Goal: Task Accomplishment & Management: Manage account settings

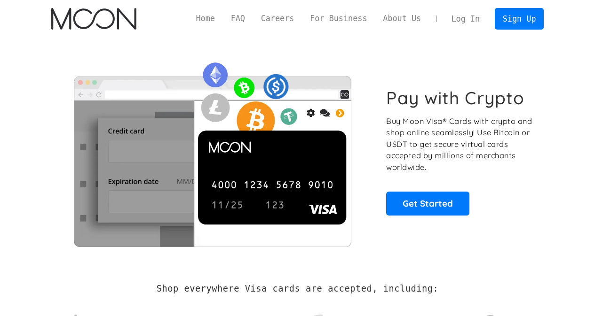
click at [465, 19] on link "Log In" at bounding box center [465, 18] width 44 height 21
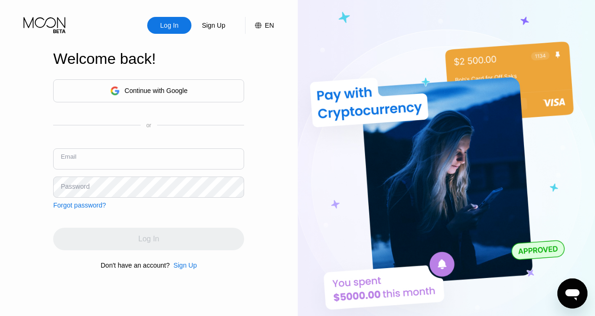
click at [133, 164] on input "text" at bounding box center [148, 159] width 191 height 21
paste input "stevehinds708@gmail.com"
type input "stevehinds708@gmail.com"
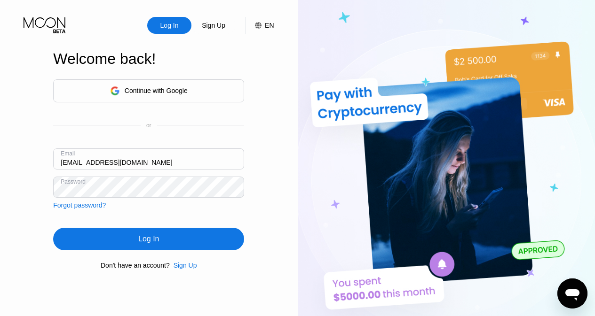
click at [112, 238] on div "Log In" at bounding box center [148, 239] width 191 height 23
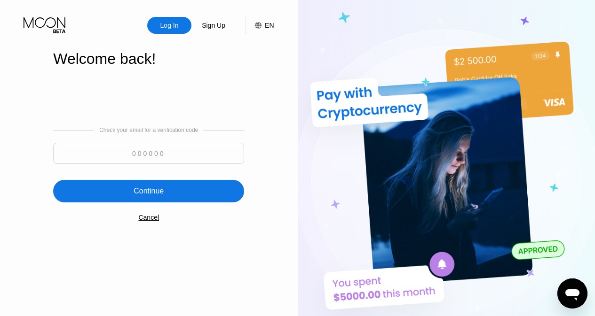
click at [172, 148] on input at bounding box center [148, 153] width 191 height 21
paste input "391192"
type input "391192"
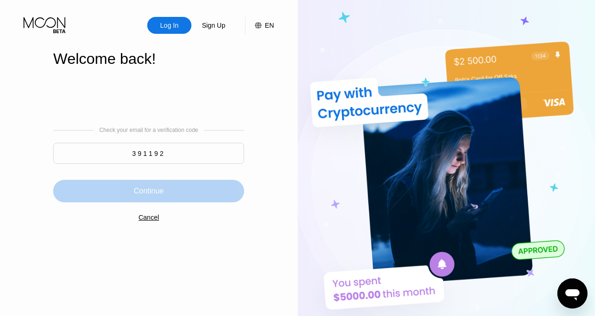
click at [142, 190] on div "Continue" at bounding box center [149, 191] width 30 height 9
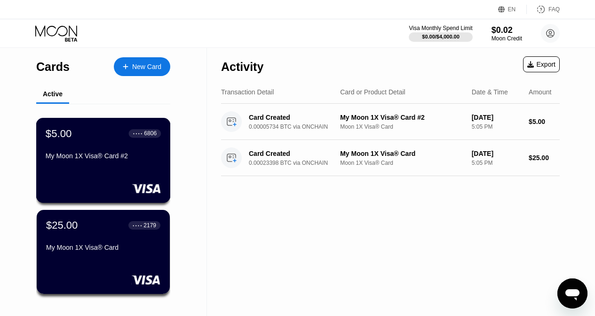
click at [79, 140] on div "$5.00 ● ● ● ● 6806" at bounding box center [103, 133] width 115 height 12
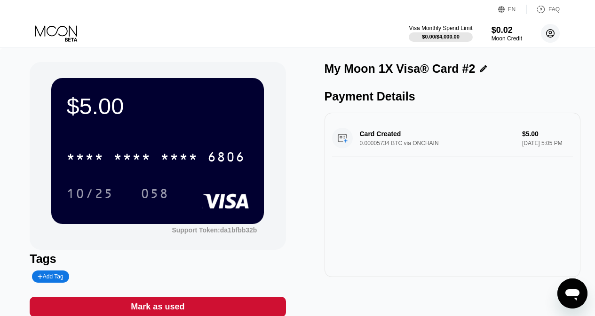
click at [551, 33] on circle at bounding box center [550, 33] width 19 height 19
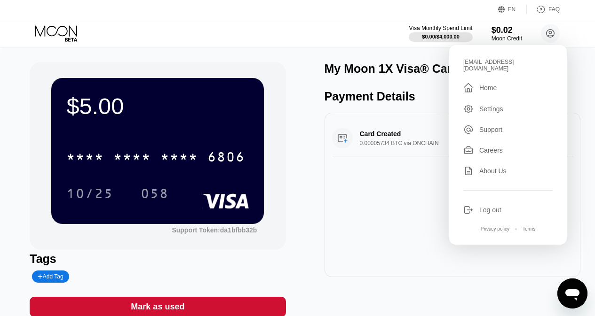
click at [494, 84] on div "Home" at bounding box center [487, 88] width 17 height 8
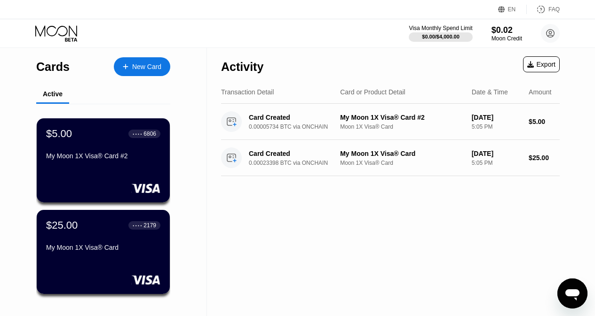
click at [87, 227] on div "$25.00 ● ● ● ● 2179" at bounding box center [103, 226] width 114 height 12
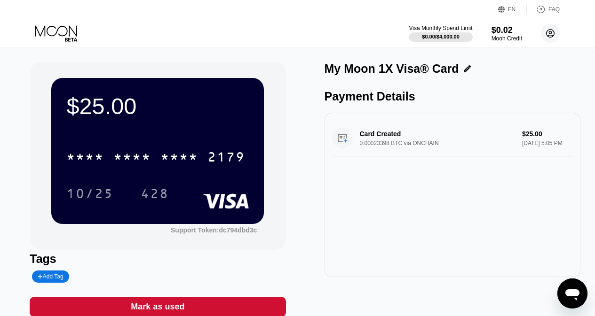
click at [551, 32] on icon at bounding box center [550, 33] width 5 height 5
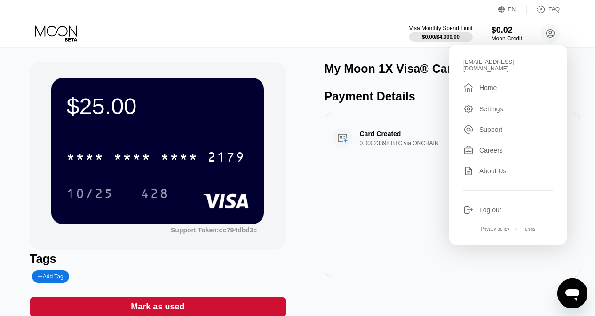
click at [488, 85] on div "Home" at bounding box center [487, 88] width 17 height 8
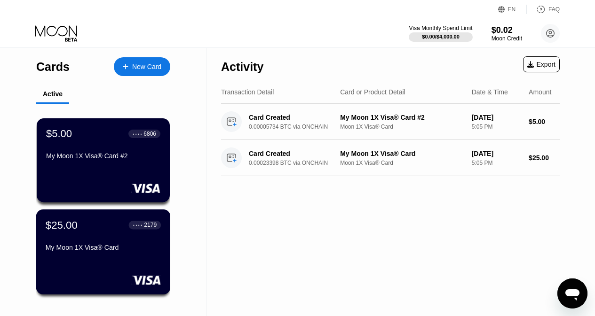
click at [69, 231] on div "$25.00" at bounding box center [62, 225] width 32 height 12
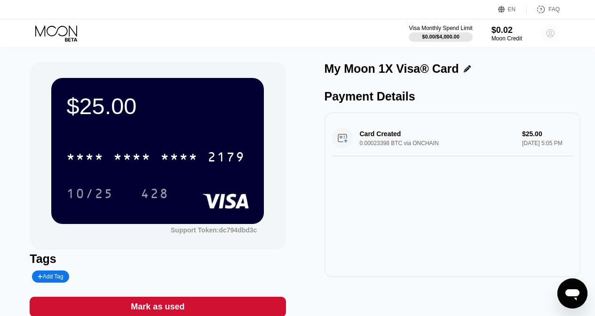
click at [555, 32] on circle at bounding box center [550, 33] width 19 height 19
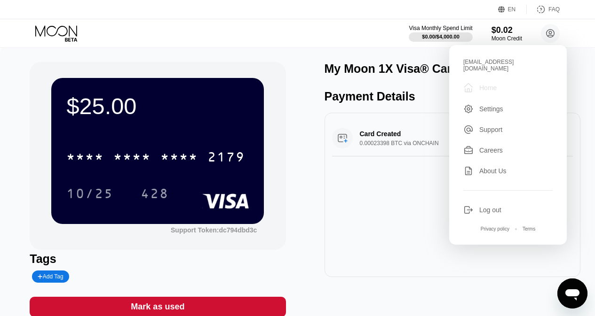
click at [495, 84] on div "Home" at bounding box center [487, 88] width 17 height 8
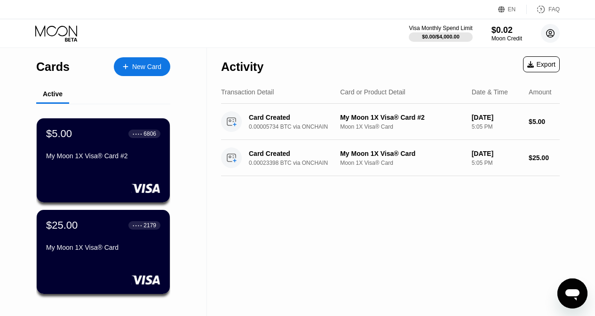
click at [552, 35] on circle at bounding box center [550, 33] width 19 height 19
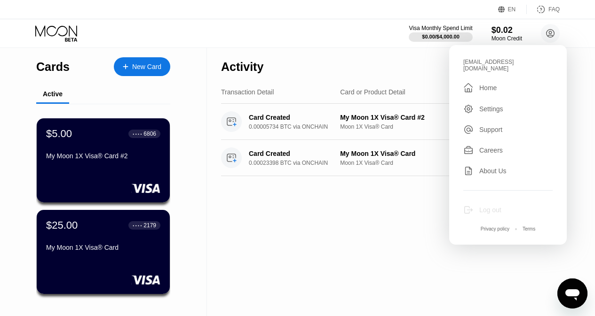
click at [486, 208] on div "Log out" at bounding box center [490, 210] width 22 height 8
